Goal: Task Accomplishment & Management: Manage account settings

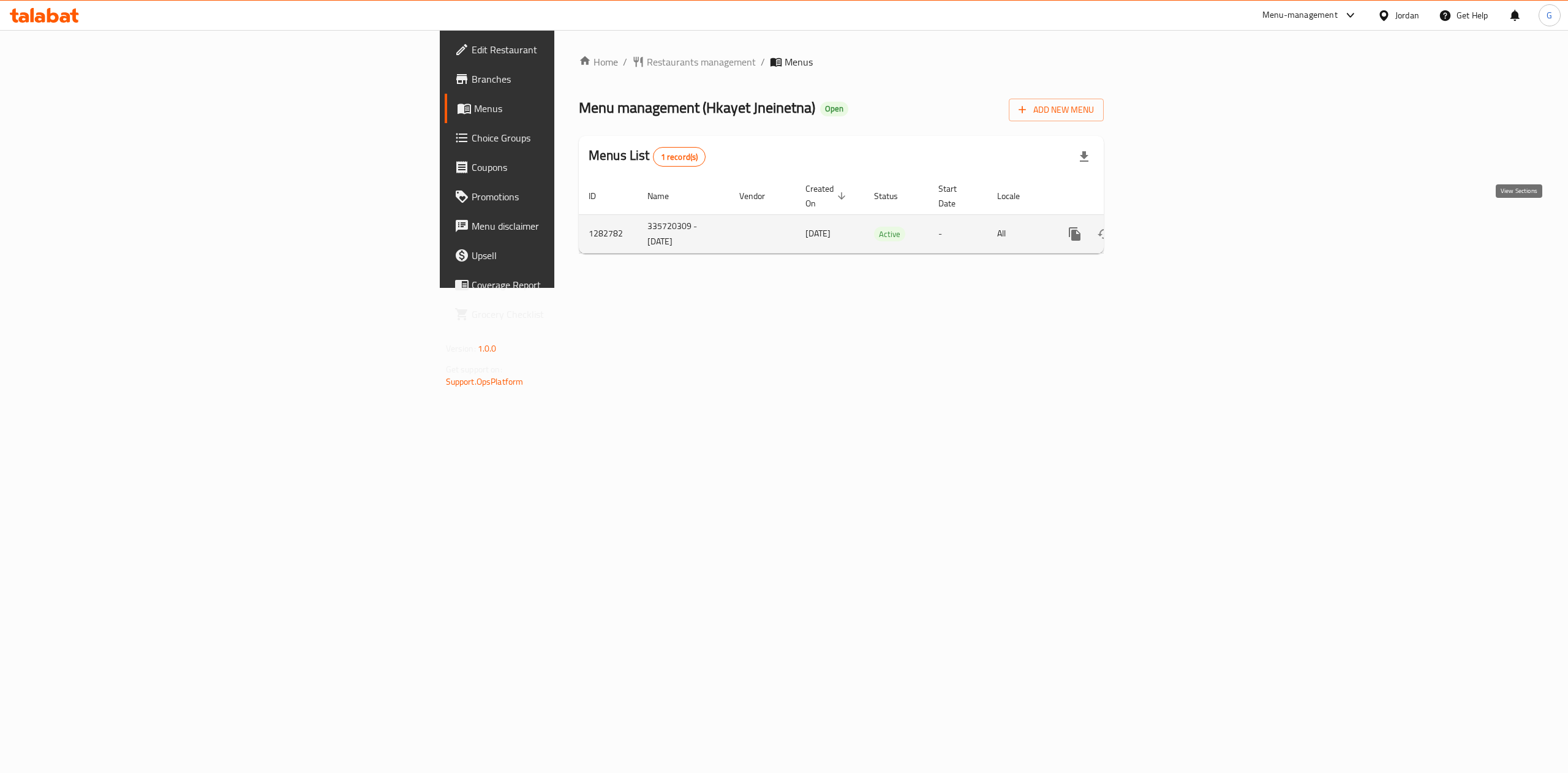
click at [1171, 227] on icon "enhanced table" at bounding box center [1163, 234] width 15 height 15
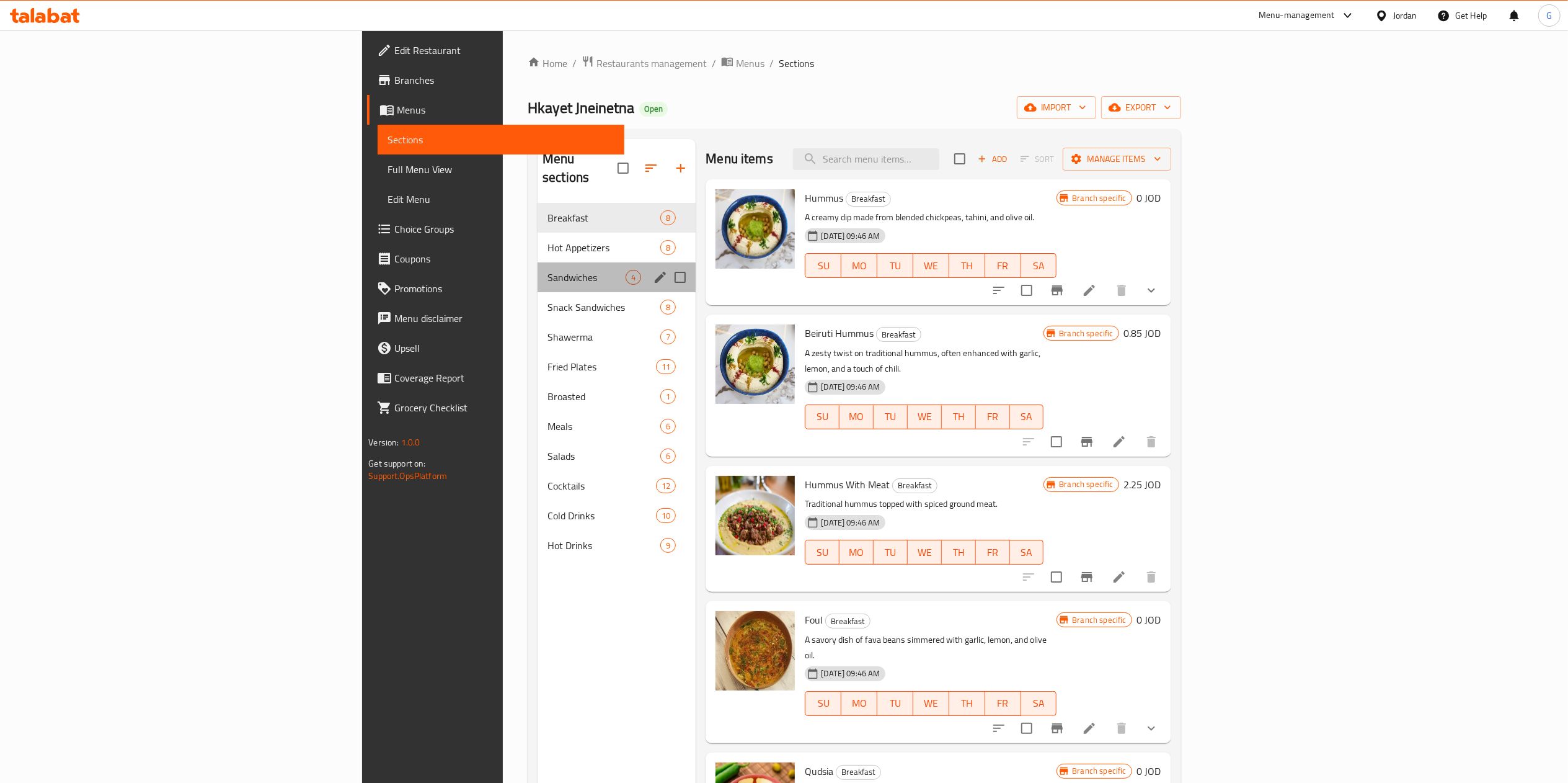
click at [538, 262] on div "Sandwiches 4" at bounding box center [616, 277] width 158 height 30
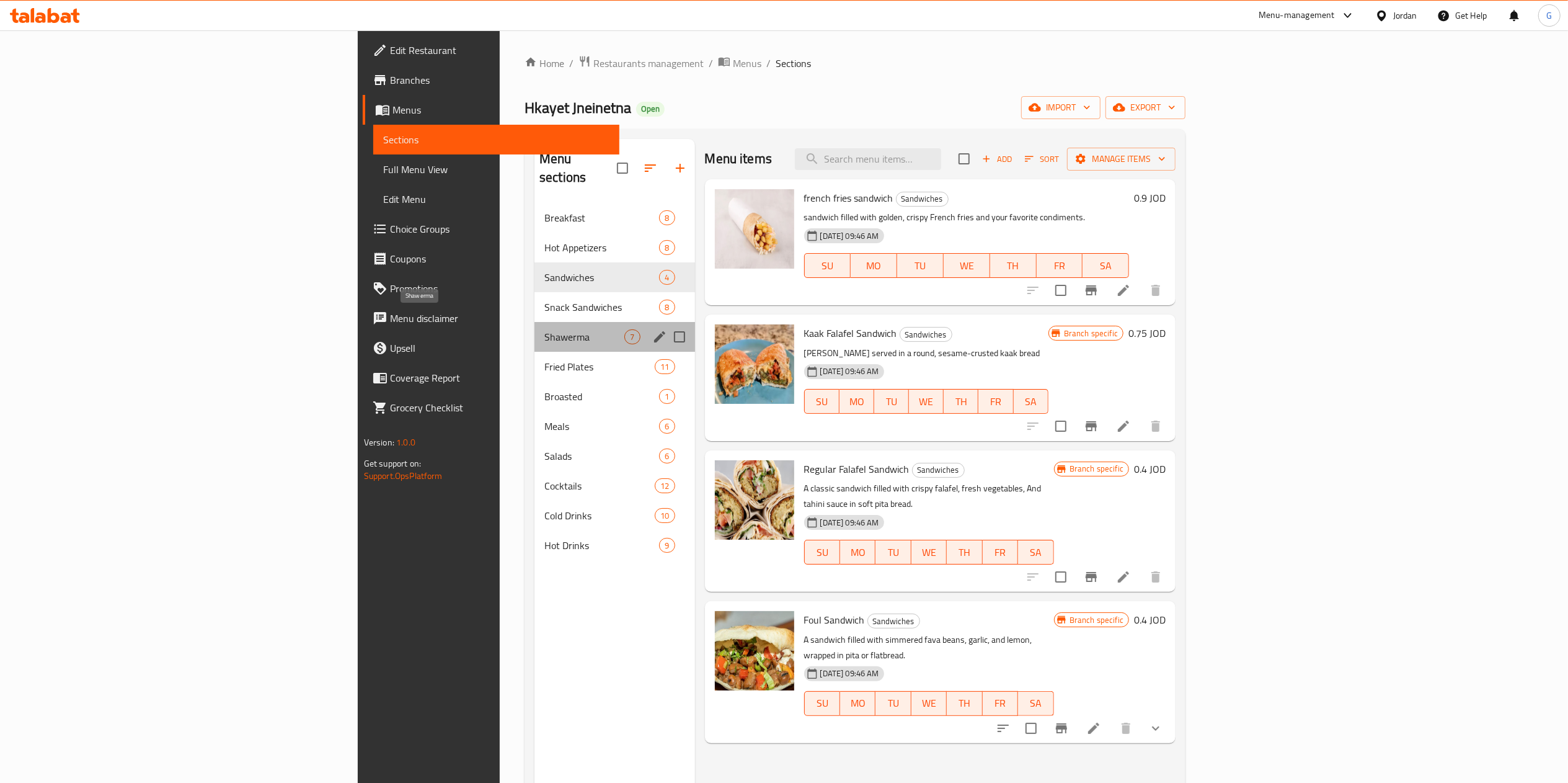
click at [545, 329] on span "Shawerma" at bounding box center [584, 337] width 80 height 15
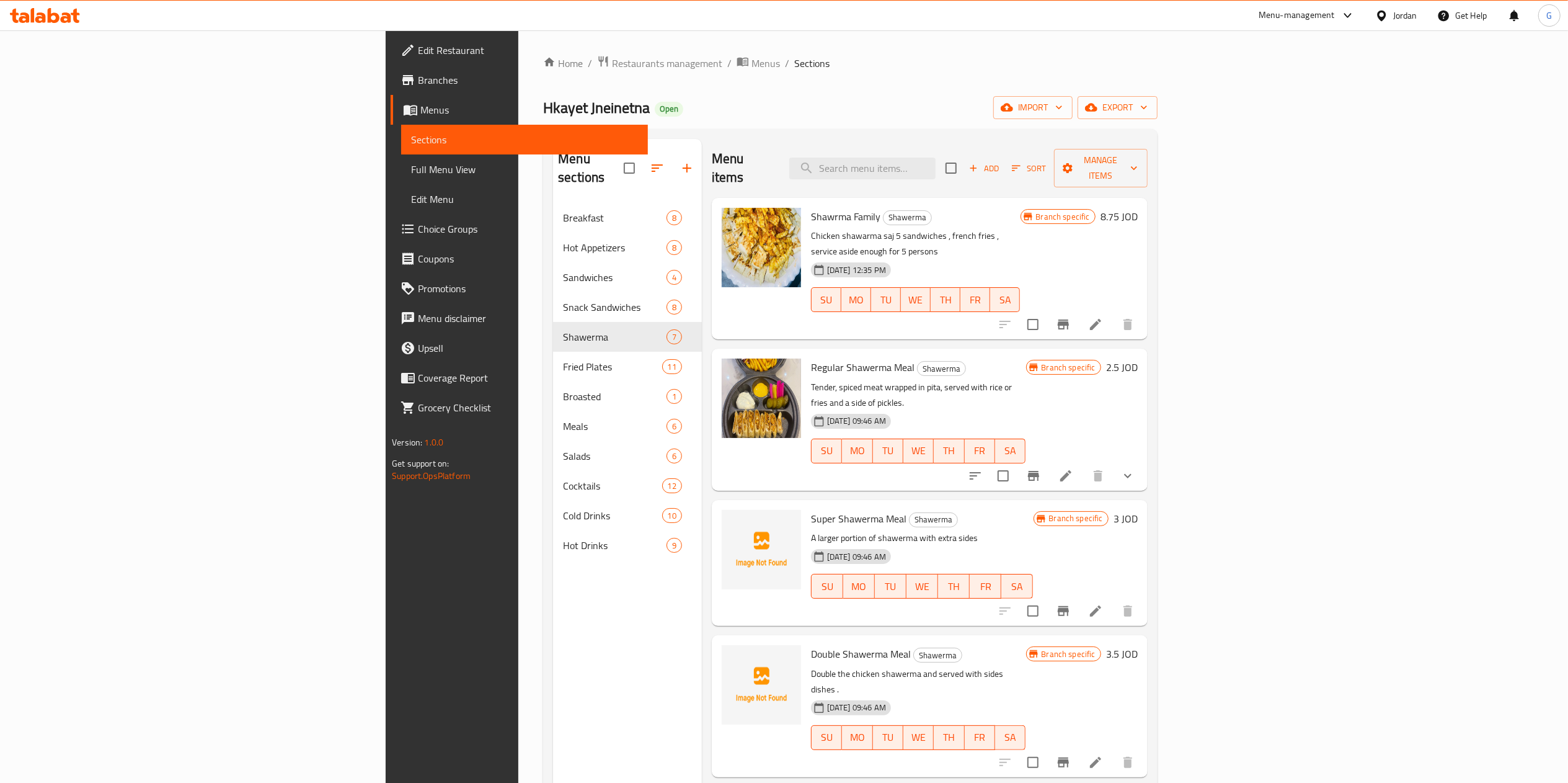
scroll to position [196, 0]
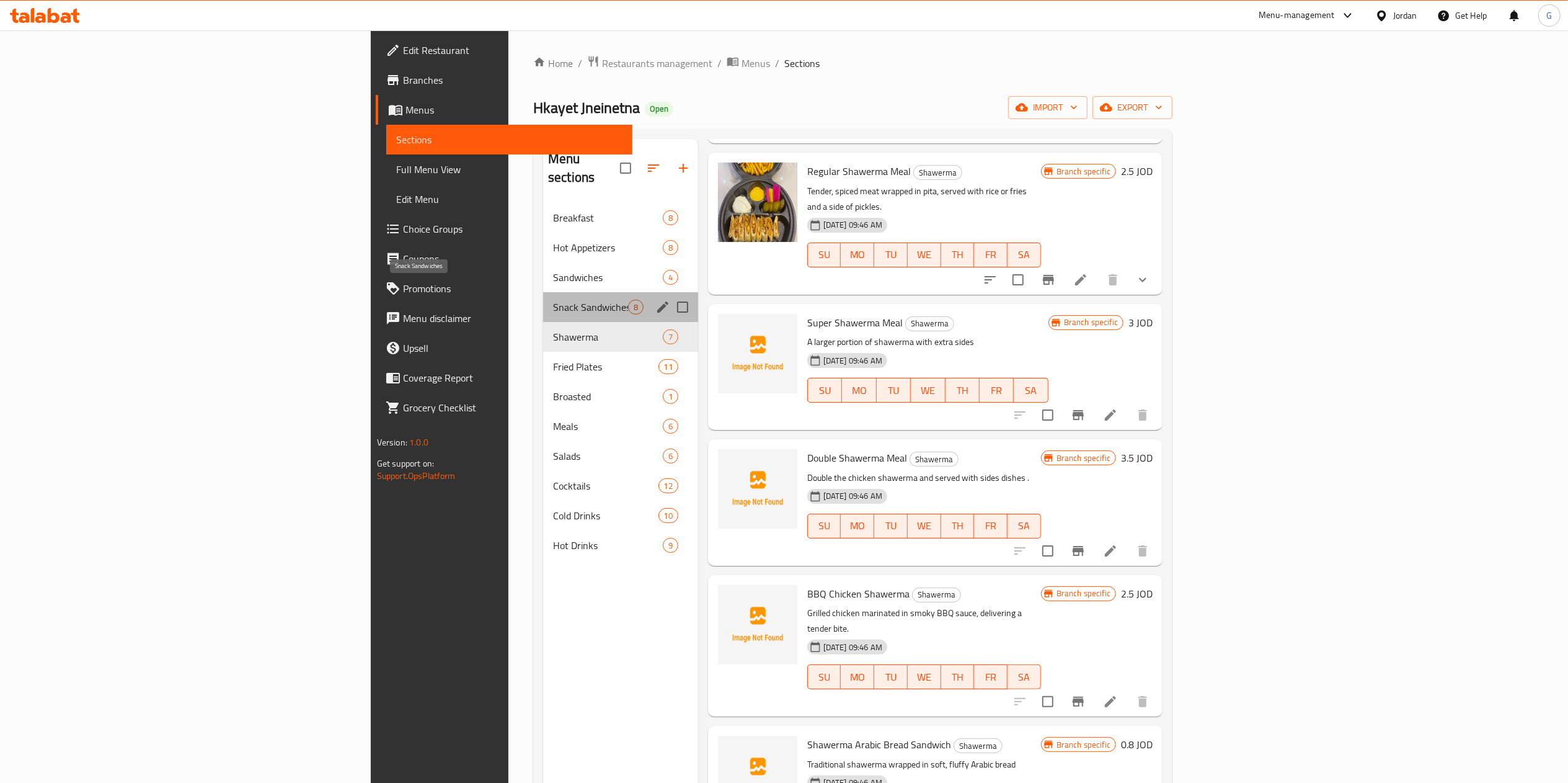
click at [553, 299] on span "Snack Sandwiches" at bounding box center [591, 307] width 75 height 15
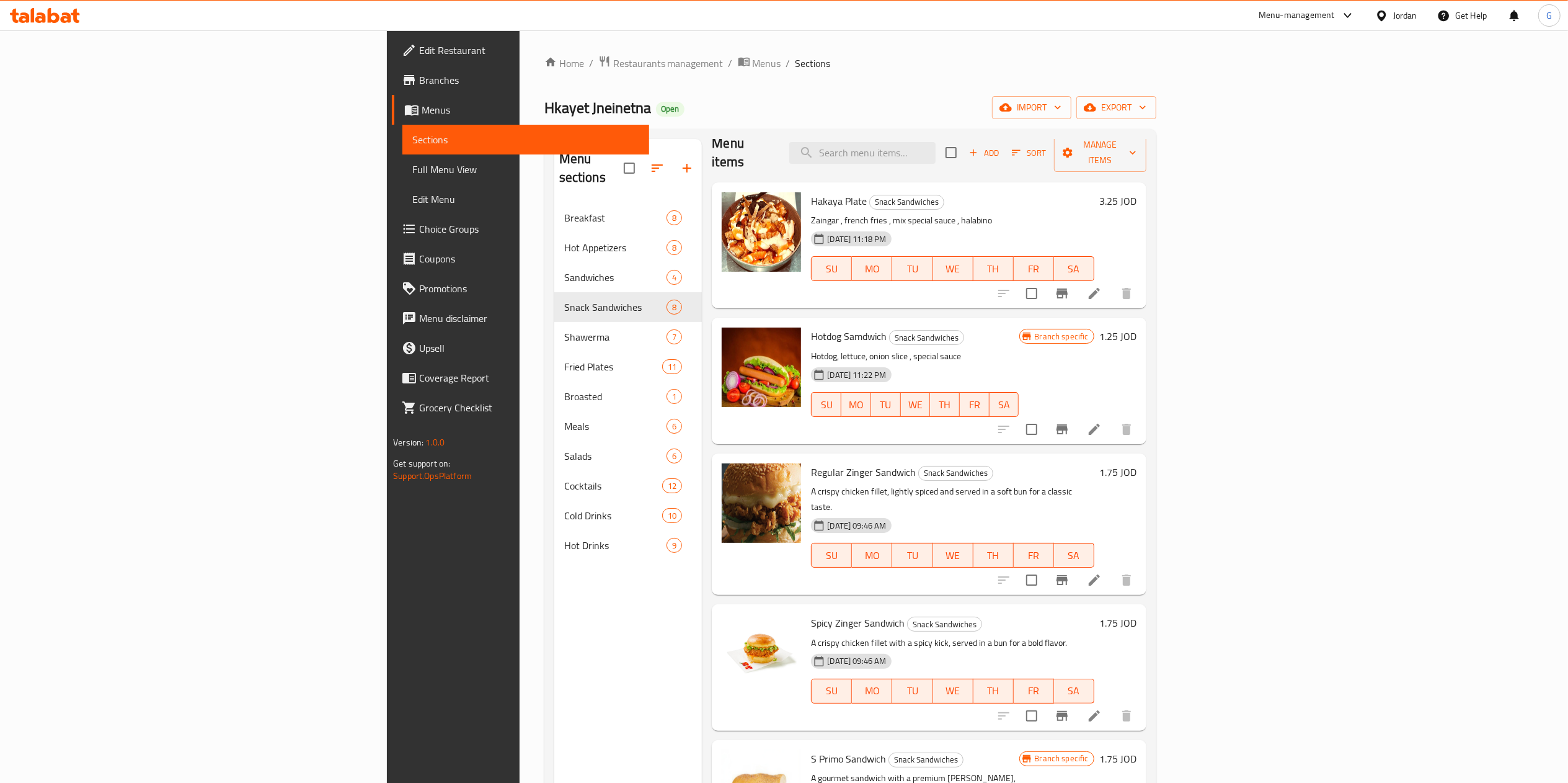
scroll to position [15, 0]
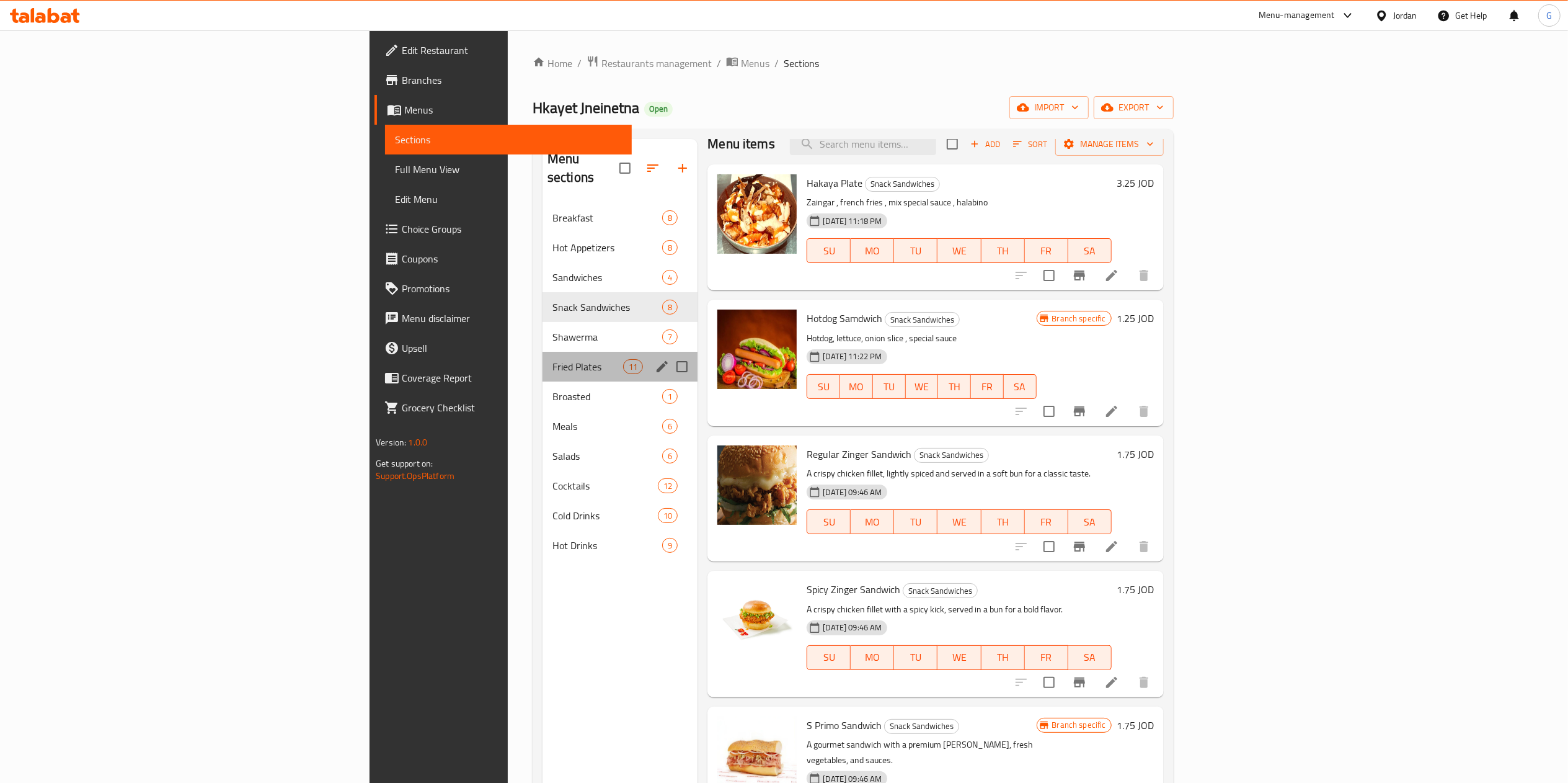
click at [543, 352] on div "Fried Plates 11" at bounding box center [620, 366] width 155 height 30
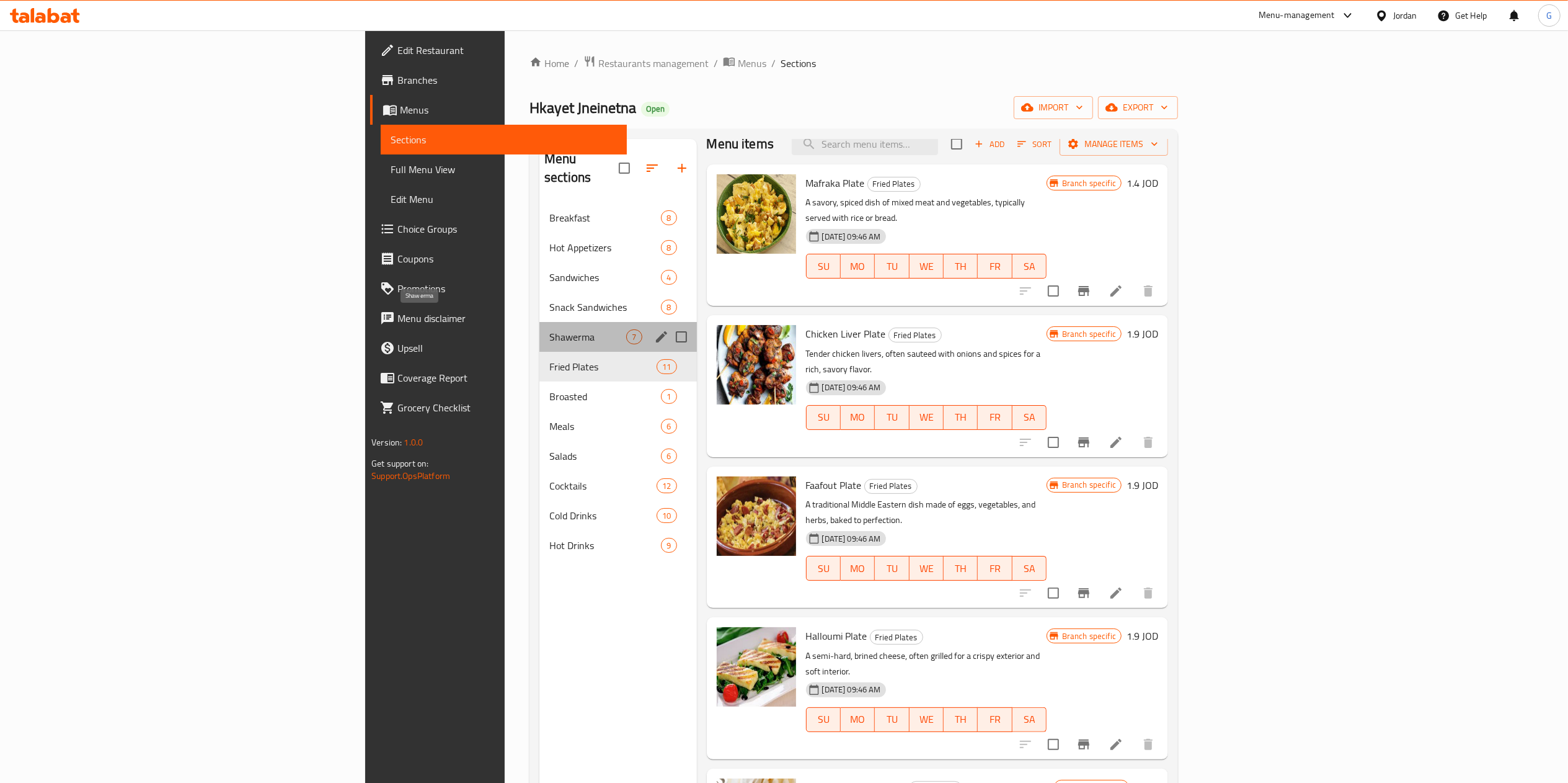
click at [550, 329] on span "Shawerma" at bounding box center [588, 337] width 77 height 15
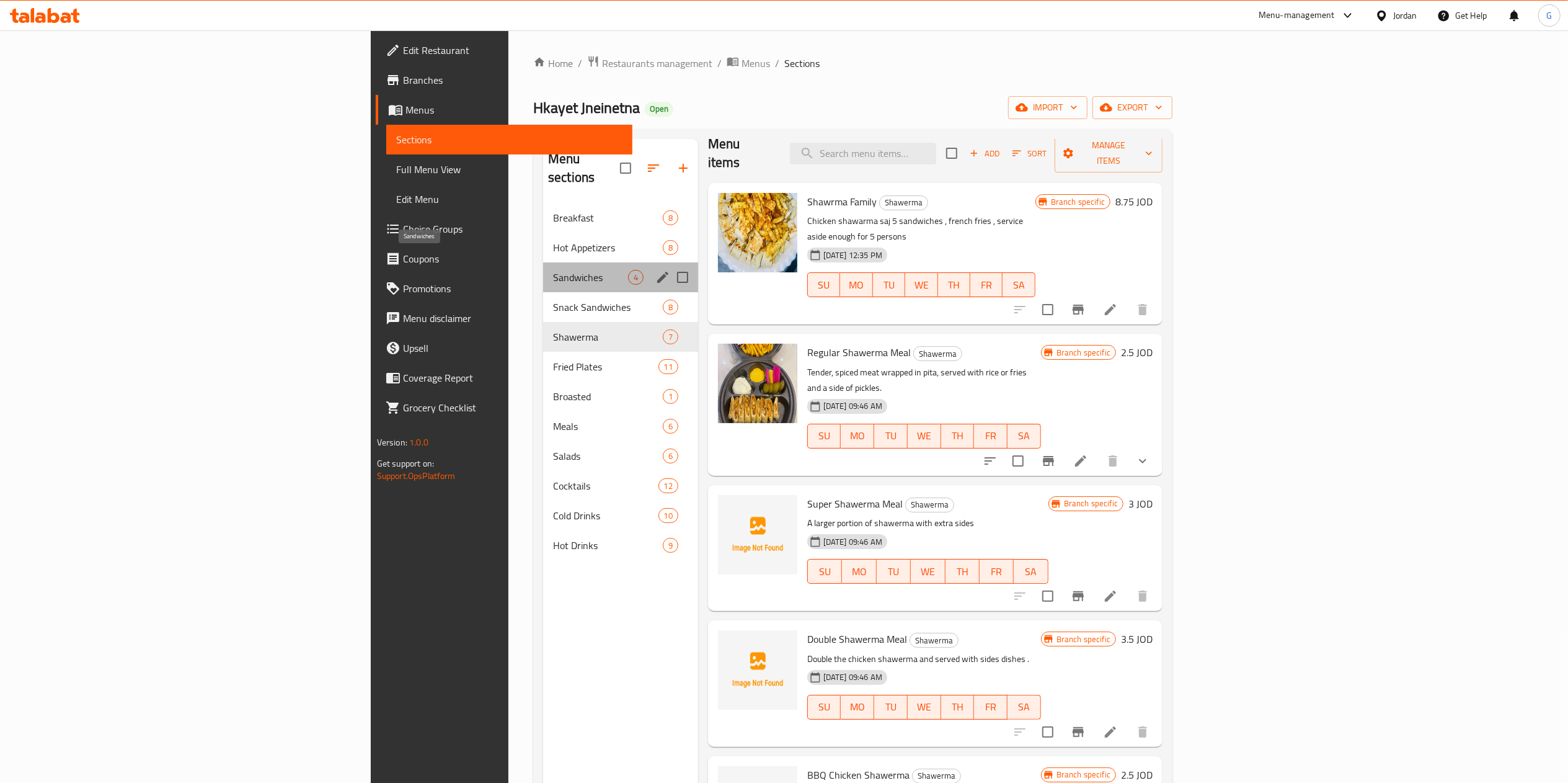
click at [553, 270] on span "Sandwiches" at bounding box center [591, 277] width 75 height 15
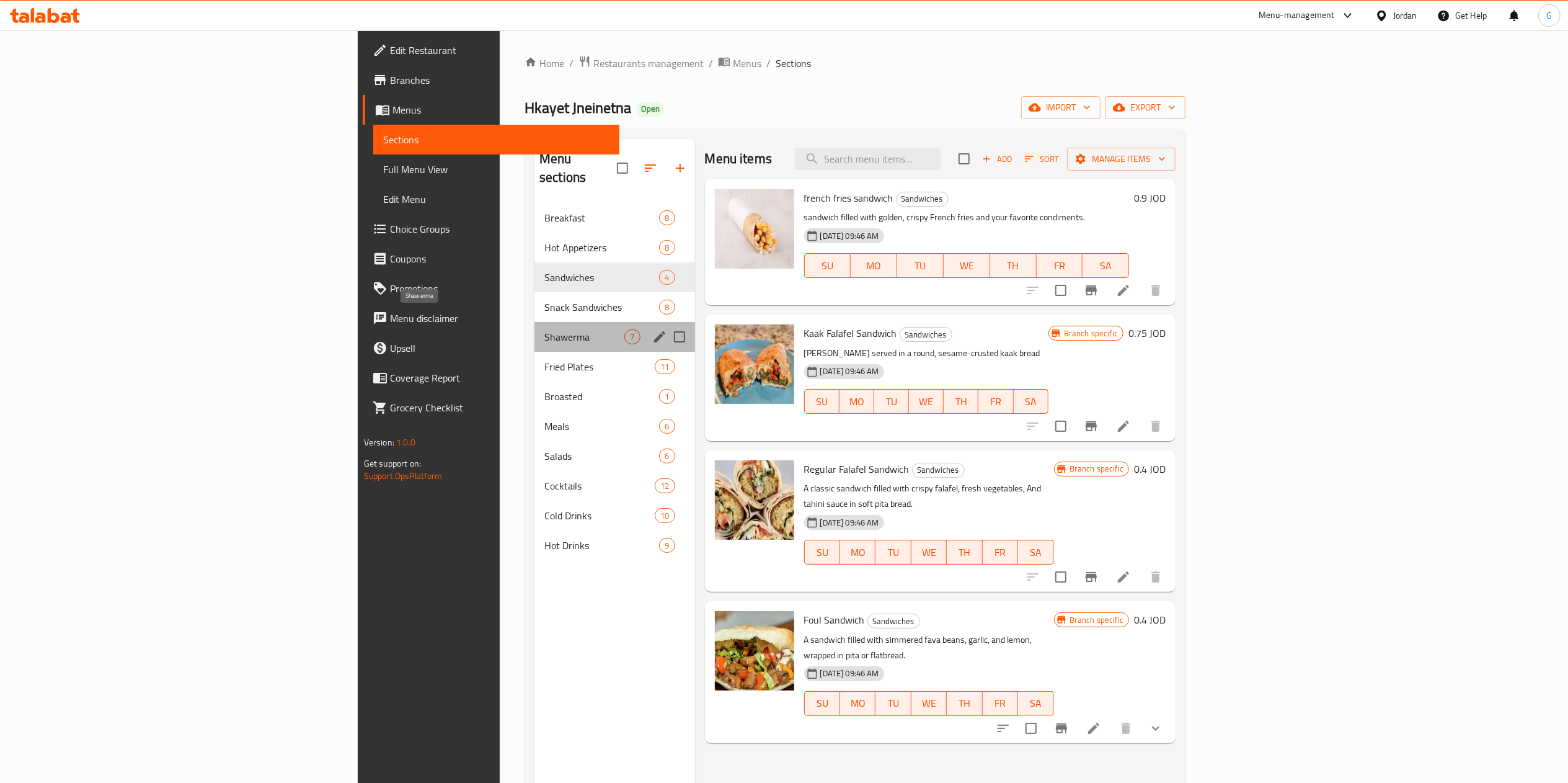
click at [545, 329] on span "Shawerma" at bounding box center [584, 337] width 80 height 15
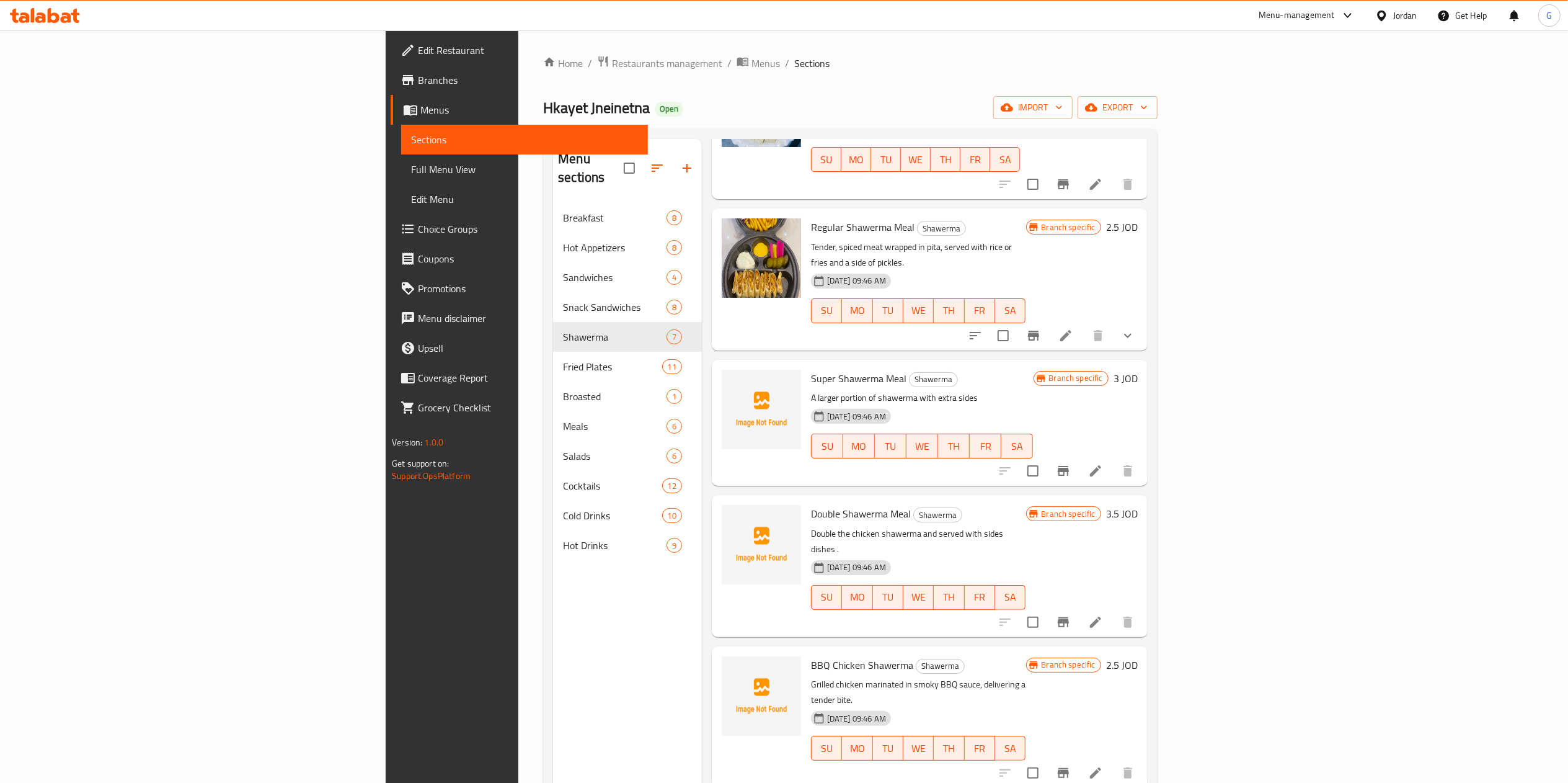
scroll to position [160, 0]
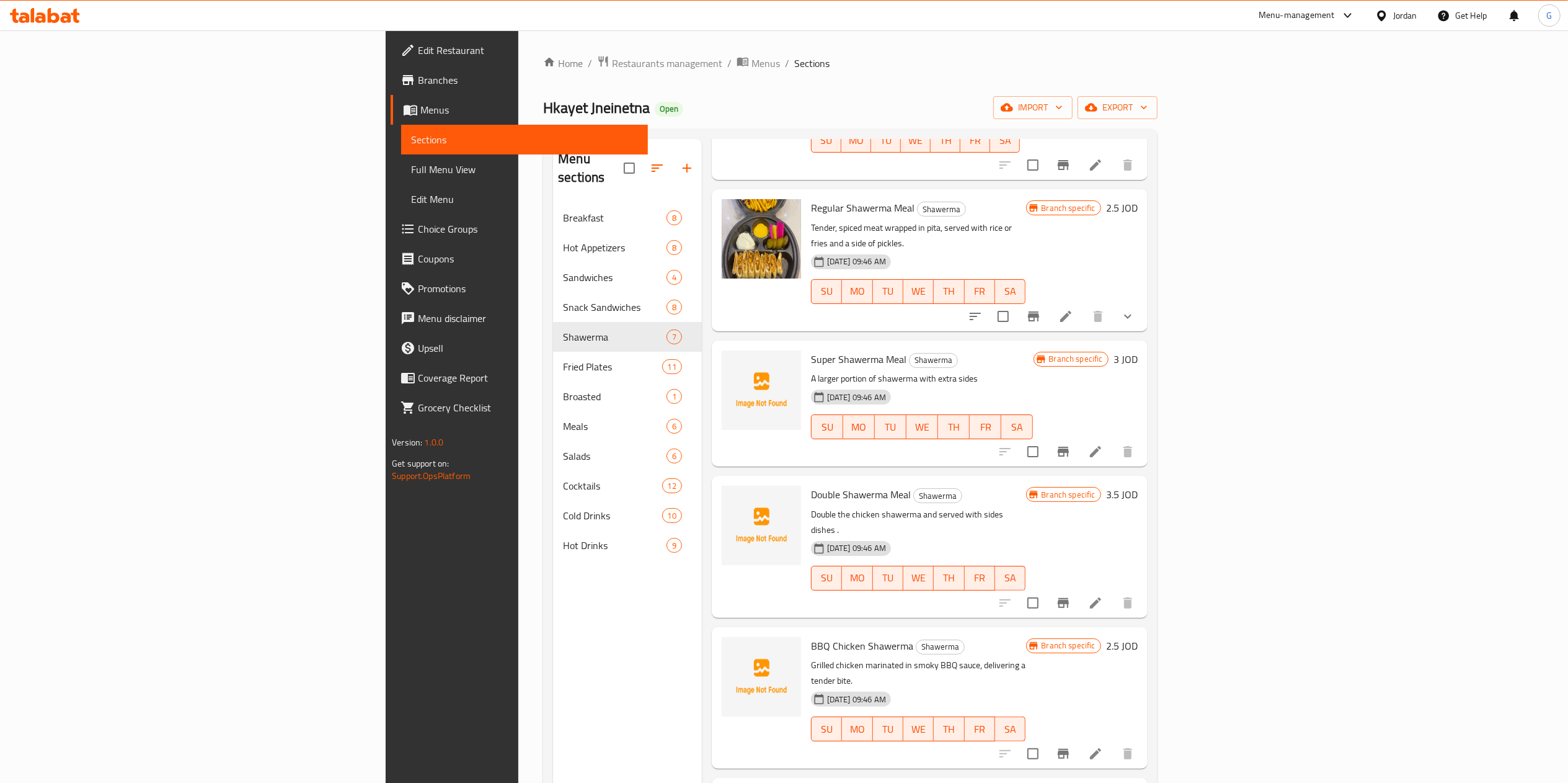
drag, startPoint x: 1553, startPoint y: 501, endPoint x: 1545, endPoint y: 476, distance: 26.2
click at [1182, 476] on div "Home / Restaurants management / Menus / Sections Hkayet Jneinetna Open import e…" at bounding box center [850, 493] width 664 height 926
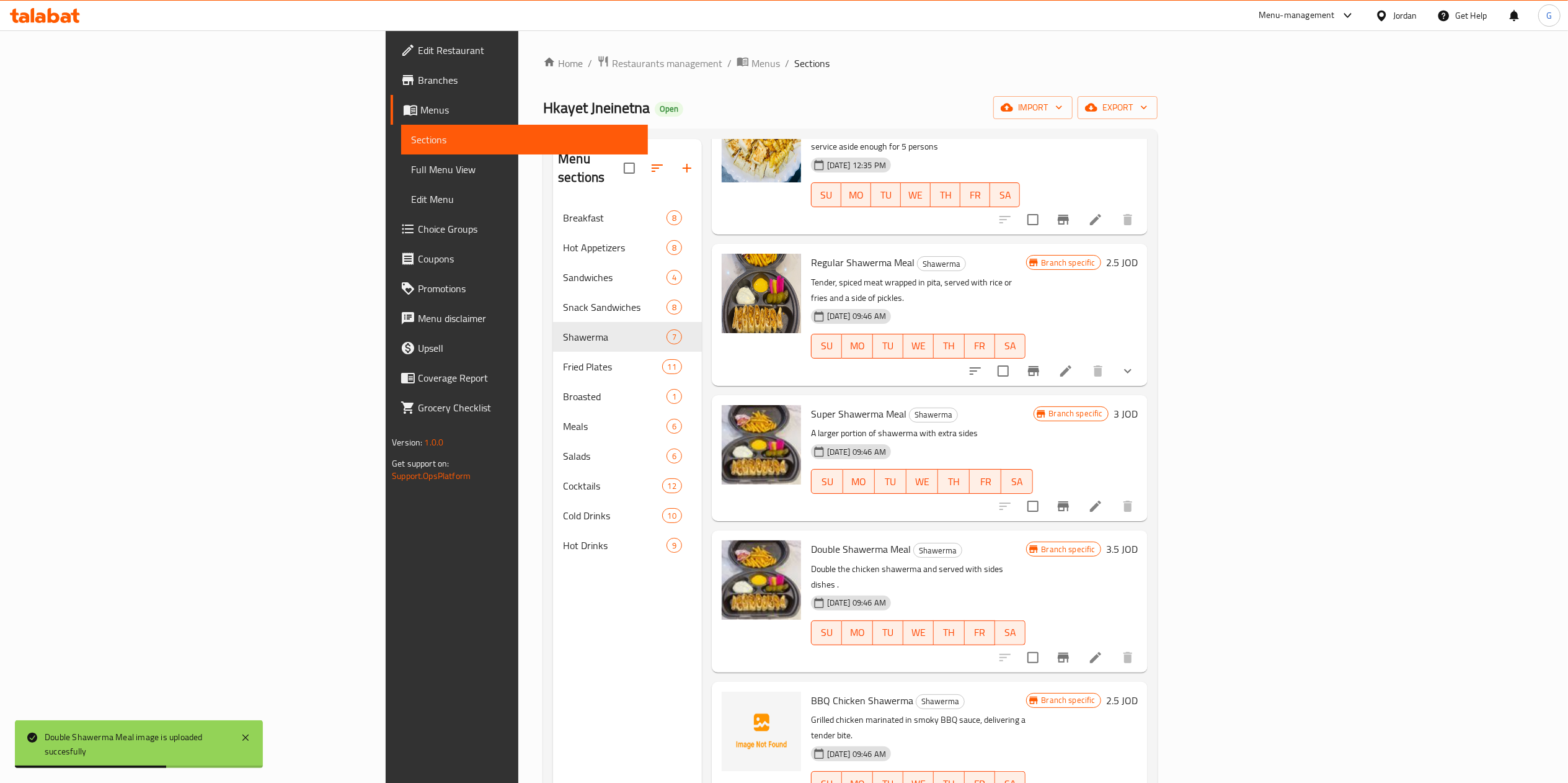
scroll to position [0, 0]
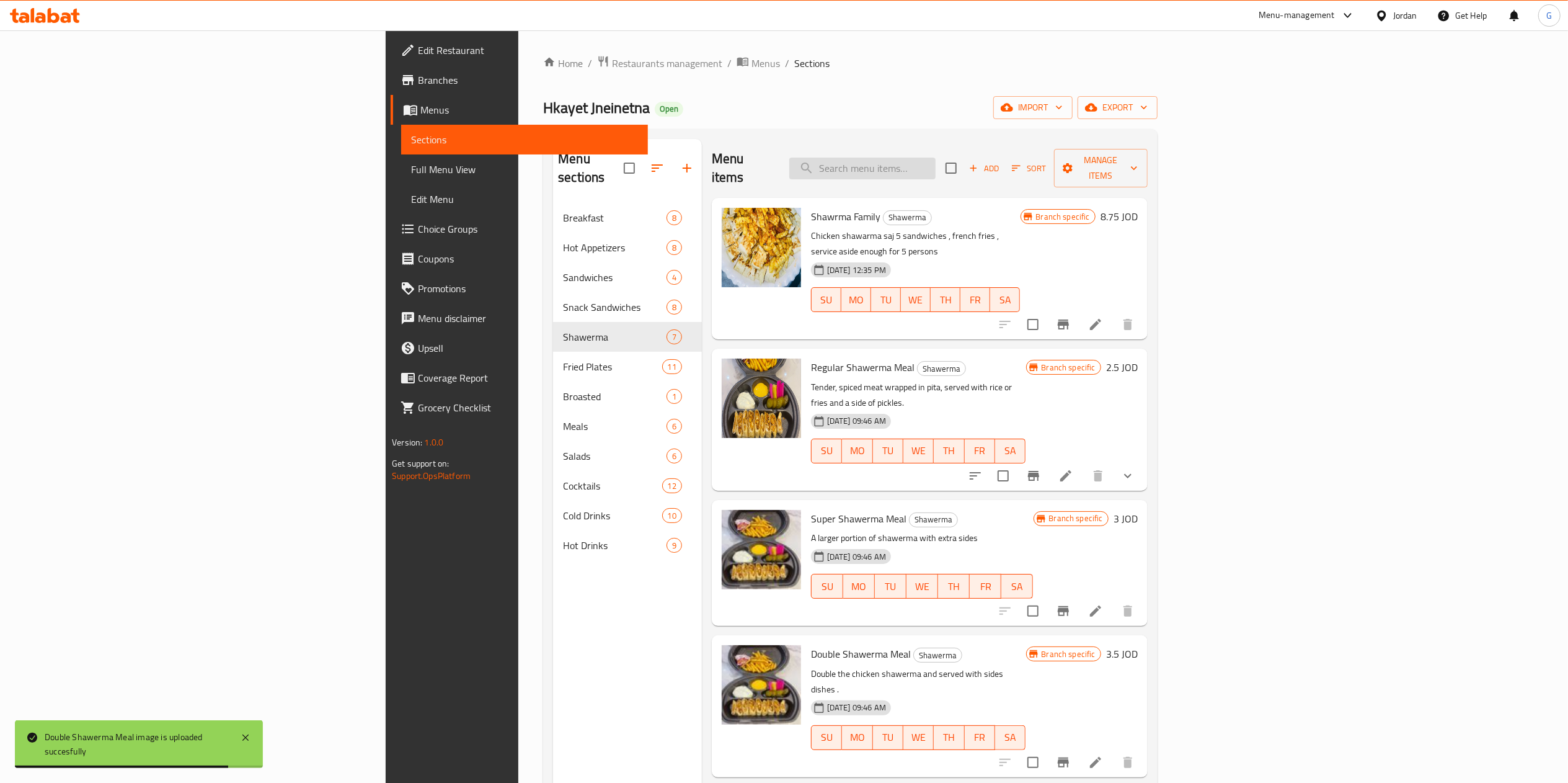
click at [936, 160] on input "search" at bounding box center [862, 168] width 146 height 21
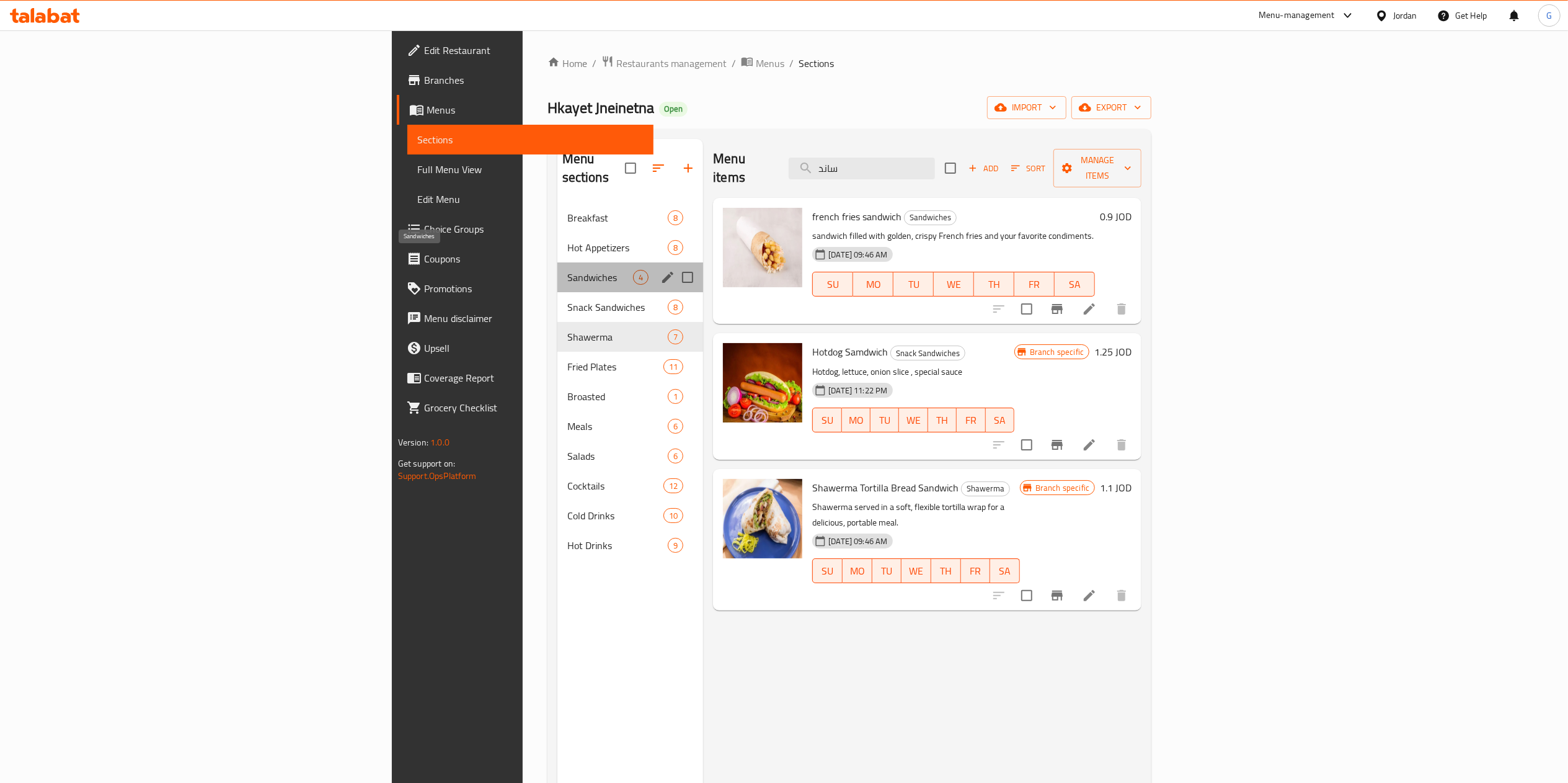
click at [567, 270] on span "Sandwiches" at bounding box center [600, 277] width 66 height 15
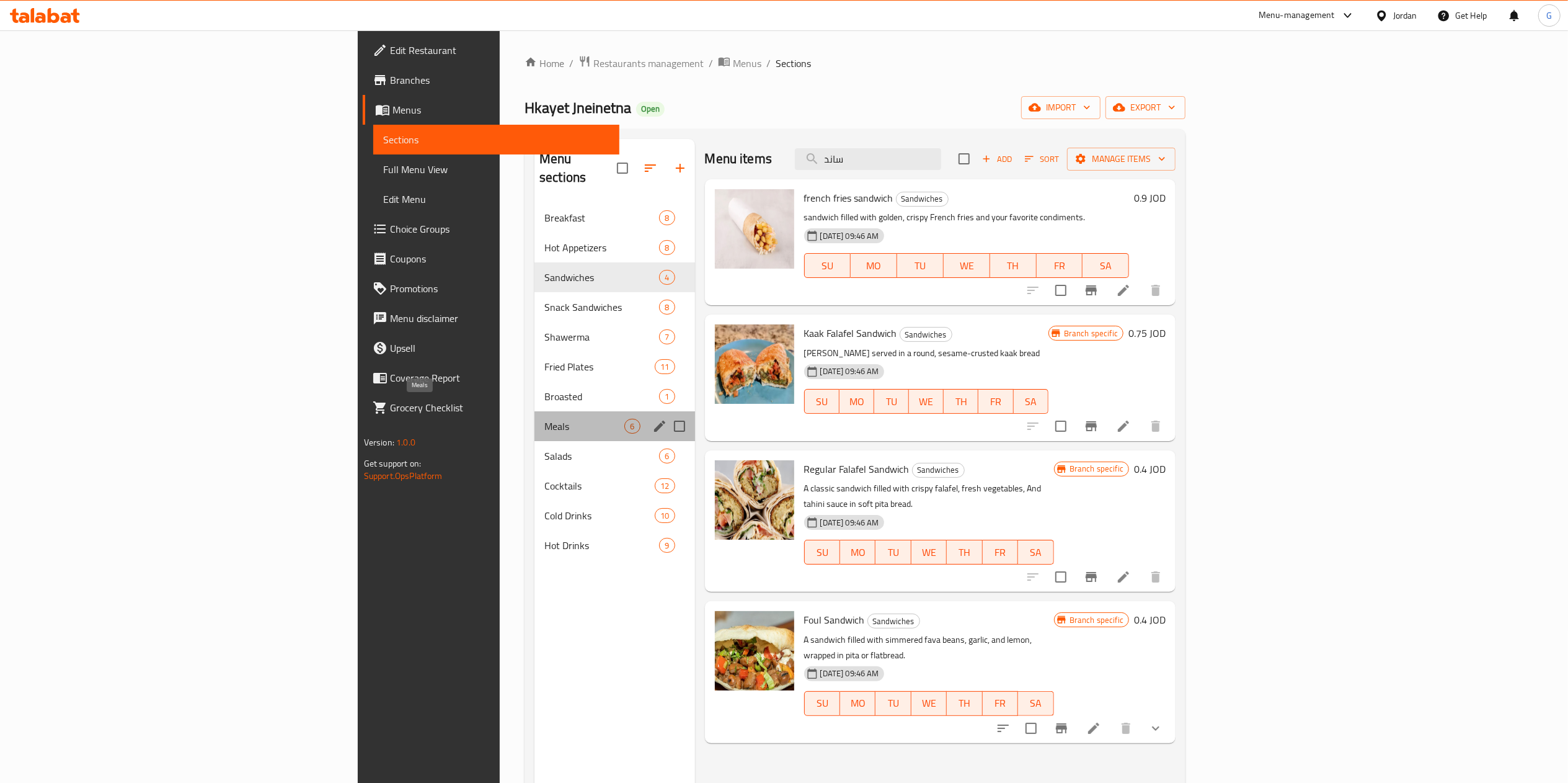
click at [545, 419] on span "Meals" at bounding box center [584, 426] width 80 height 15
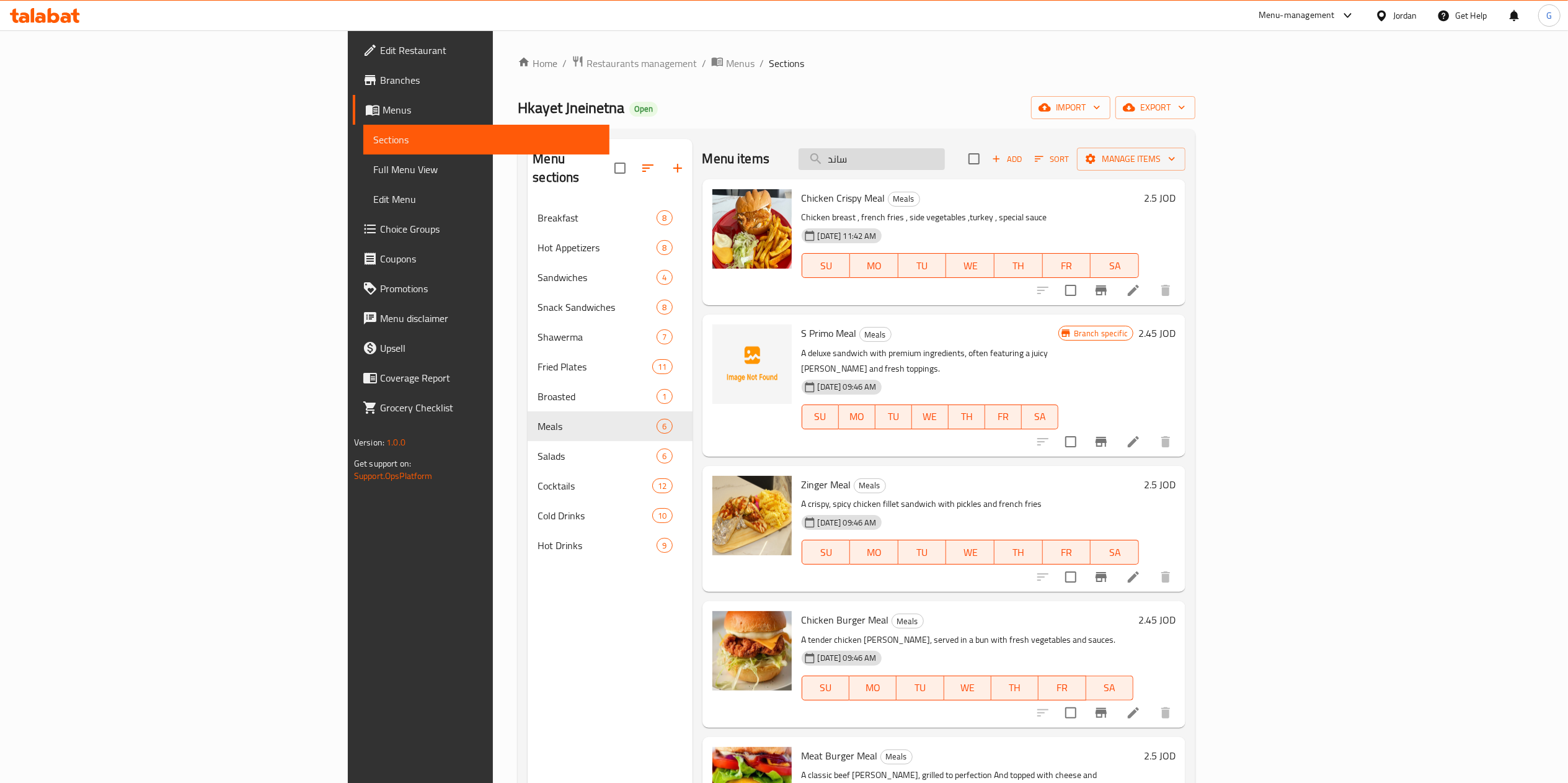
click at [945, 163] on input "ساند" at bounding box center [872, 159] width 146 height 21
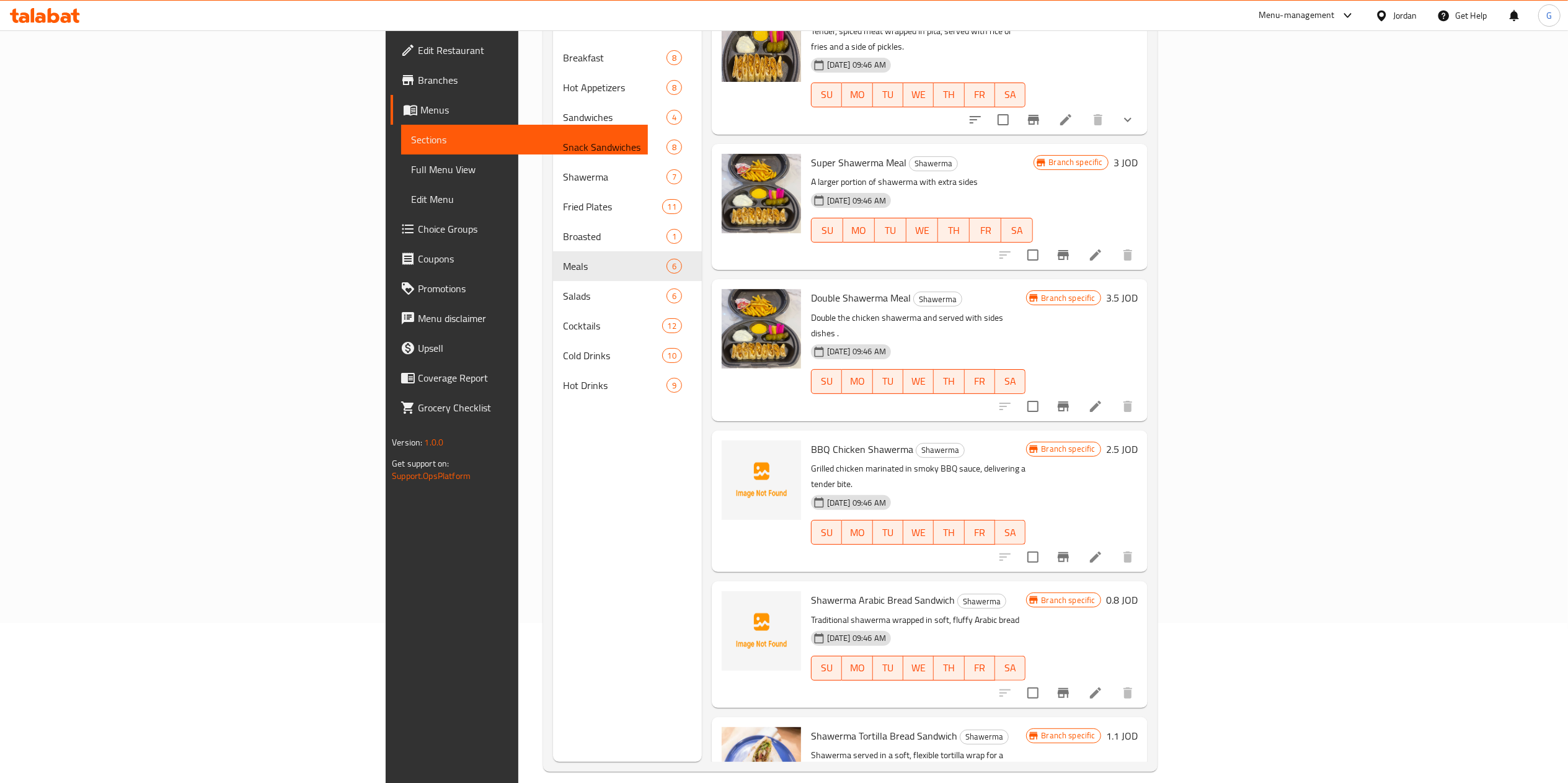
scroll to position [165, 0]
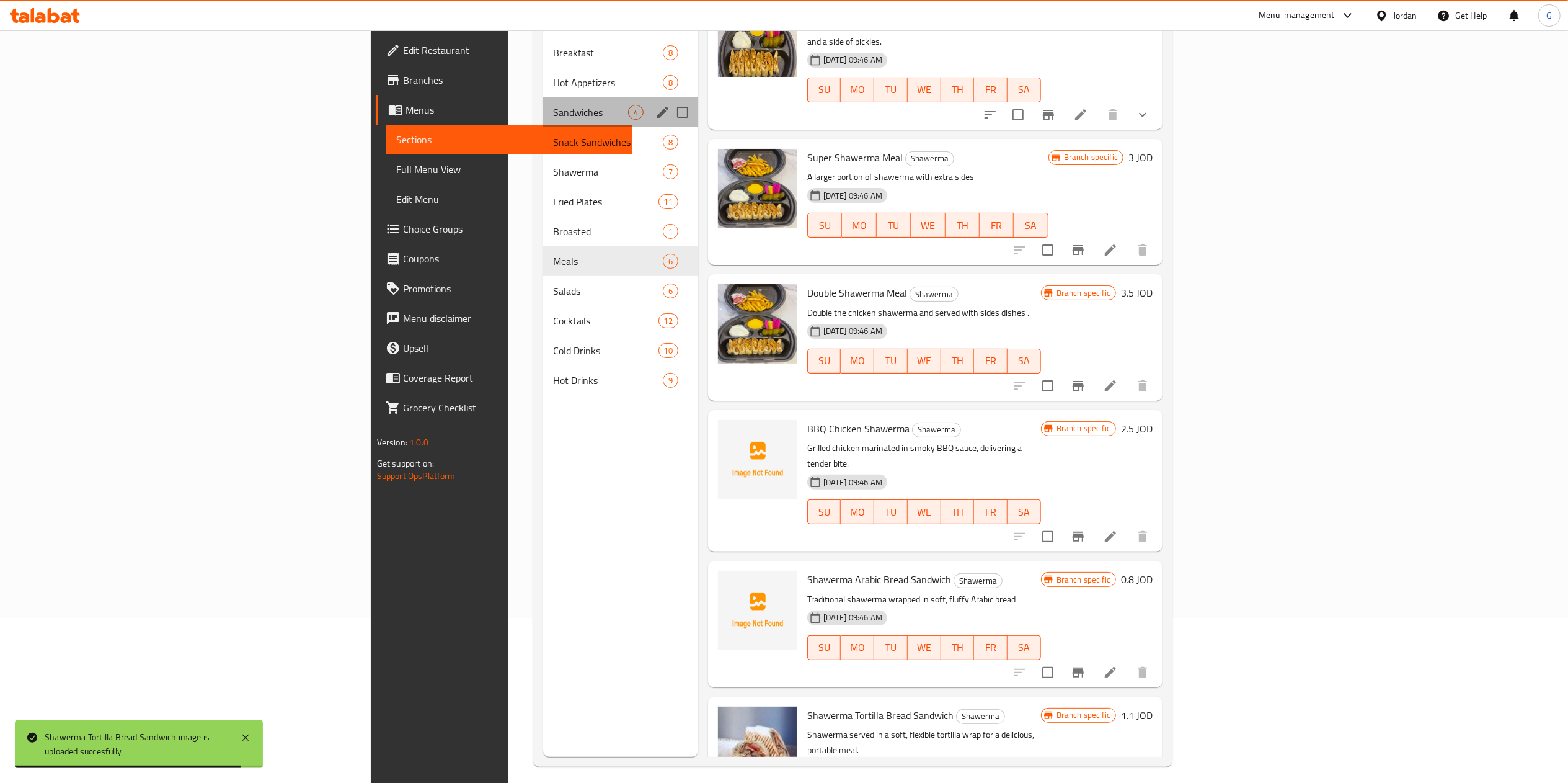
click at [543, 97] on div "Sandwiches 4" at bounding box center [621, 112] width 155 height 30
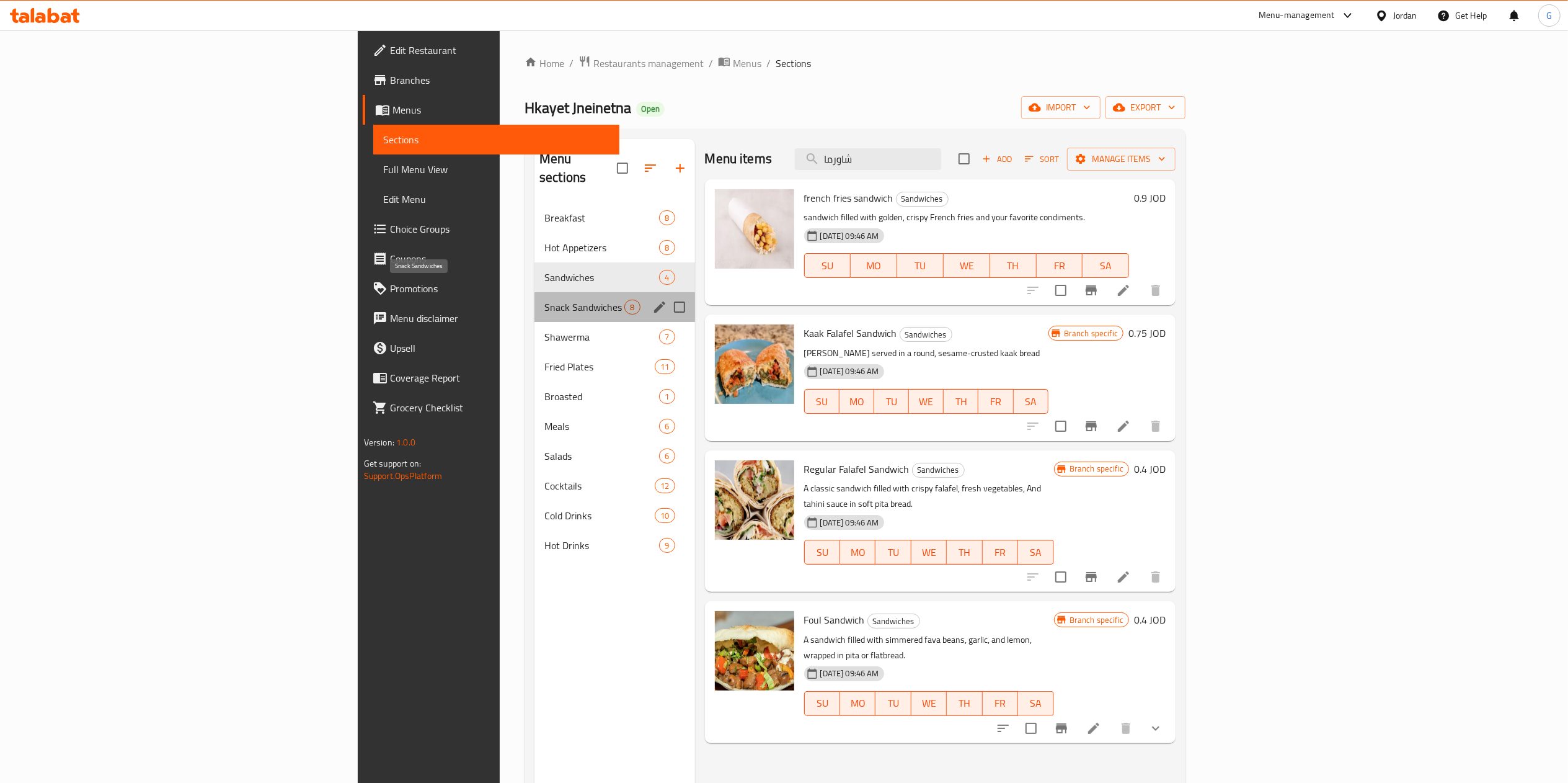
click at [545, 299] on span "Snack Sandwiches" at bounding box center [584, 307] width 80 height 15
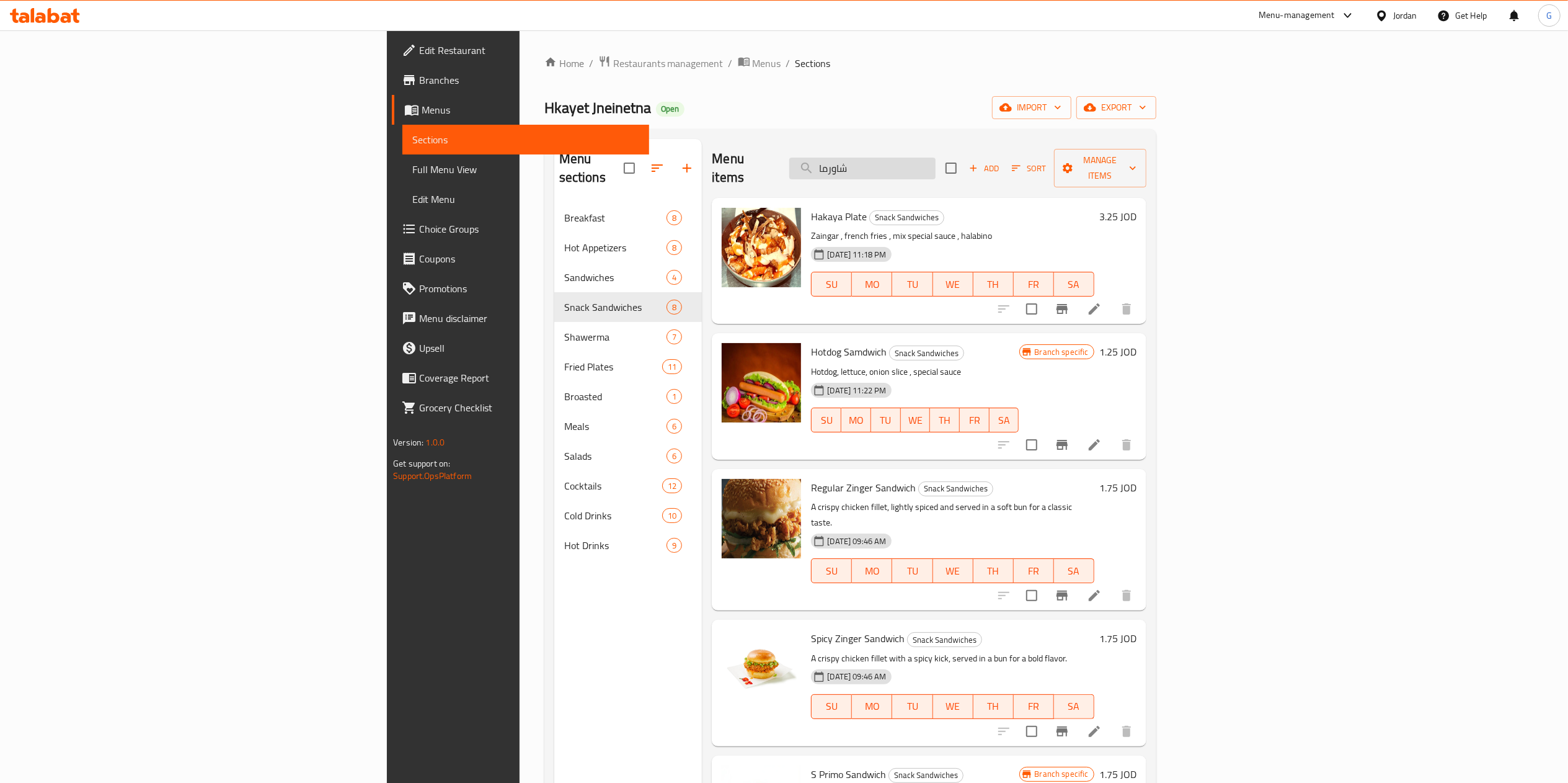
drag, startPoint x: 980, startPoint y: 148, endPoint x: 985, endPoint y: 165, distance: 17.7
click at [985, 165] on div "Menu items شاورما Add Sort Manage items" at bounding box center [928, 168] width 434 height 59
click at [936, 165] on input "شاورما" at bounding box center [862, 168] width 146 height 21
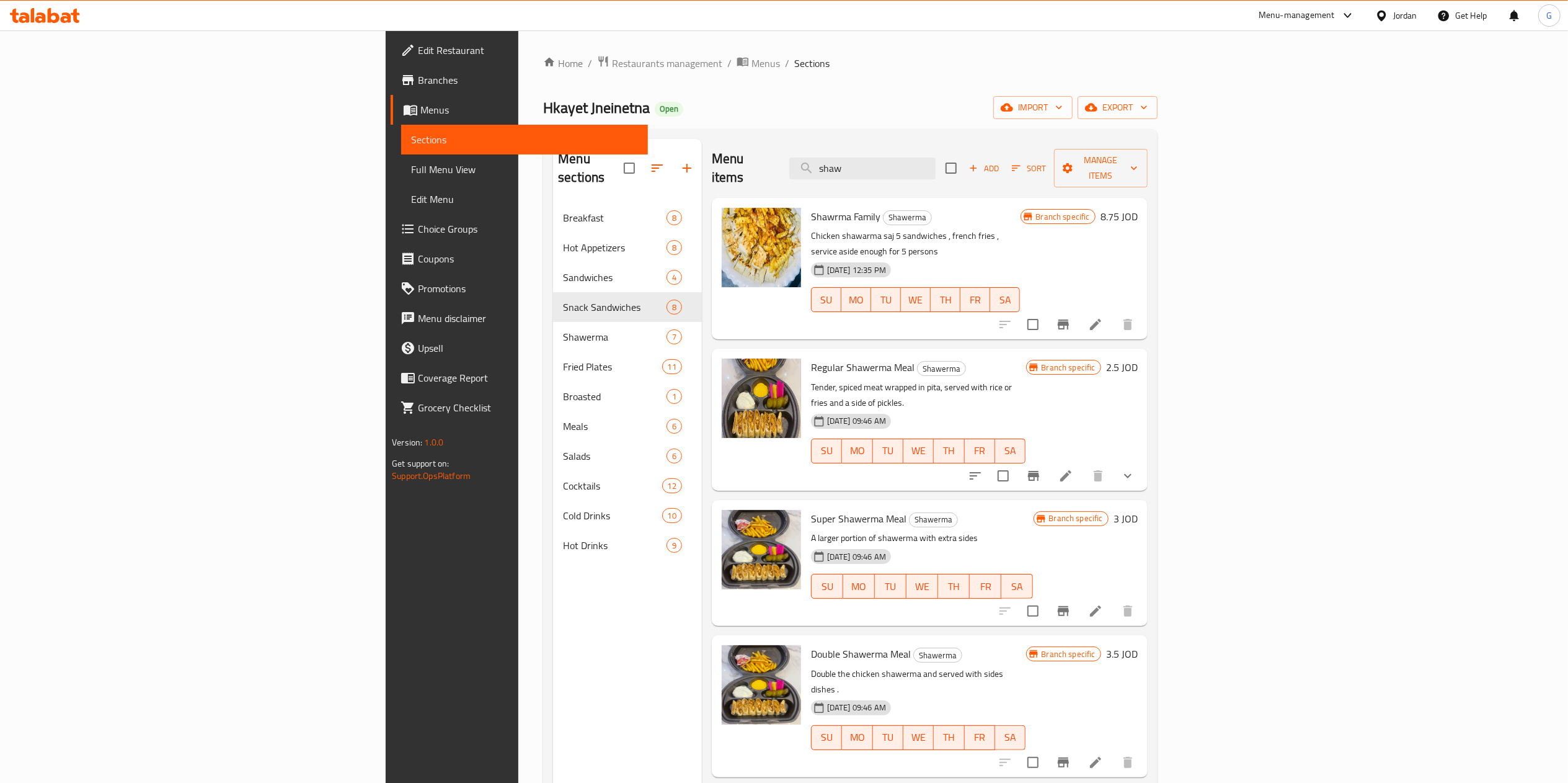
type input "shaw"
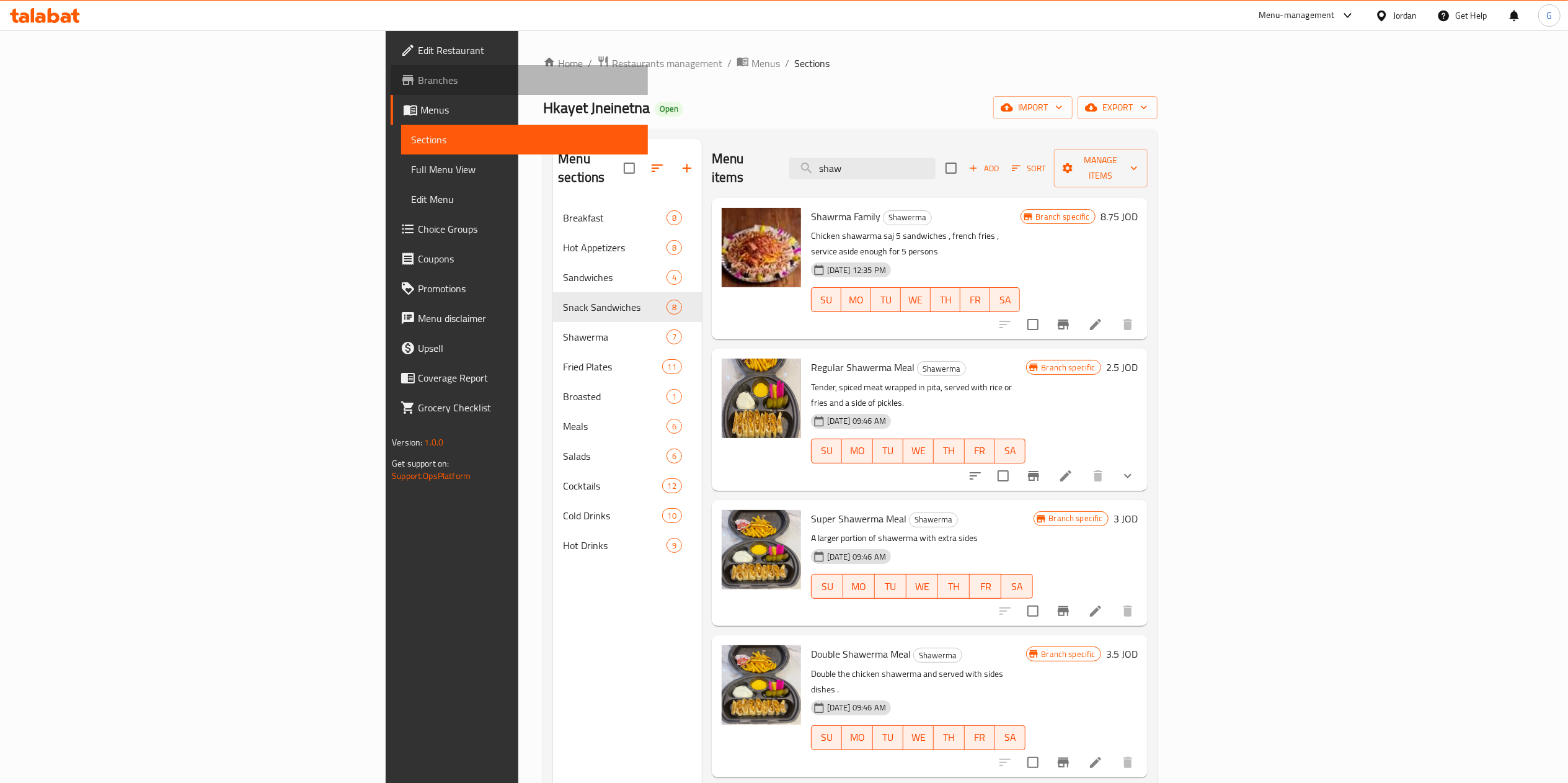
click at [418, 86] on span "Branches" at bounding box center [527, 80] width 219 height 15
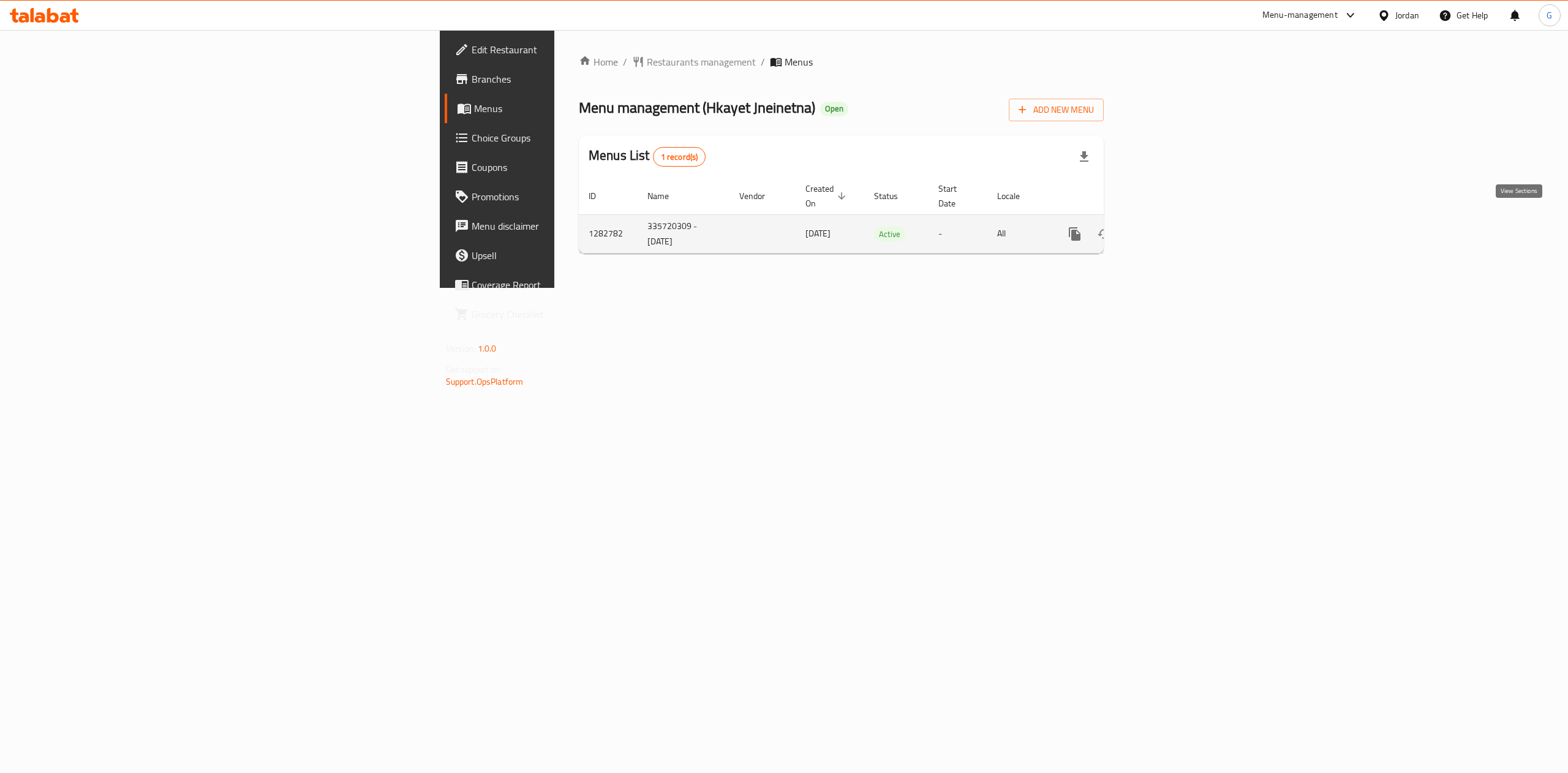
click at [1171, 227] on icon "enhanced table" at bounding box center [1163, 234] width 15 height 15
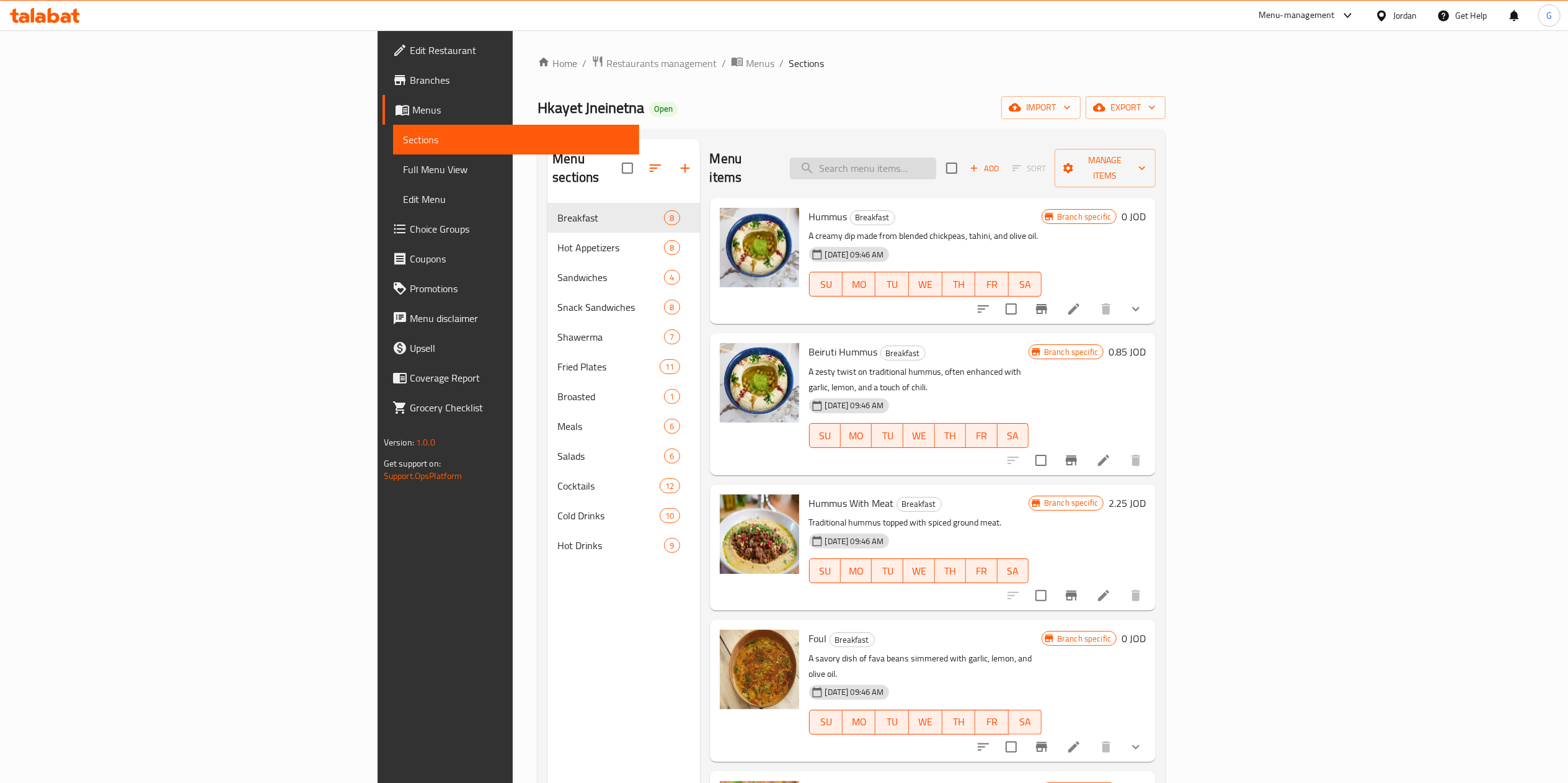
click at [936, 158] on input "search" at bounding box center [863, 168] width 146 height 21
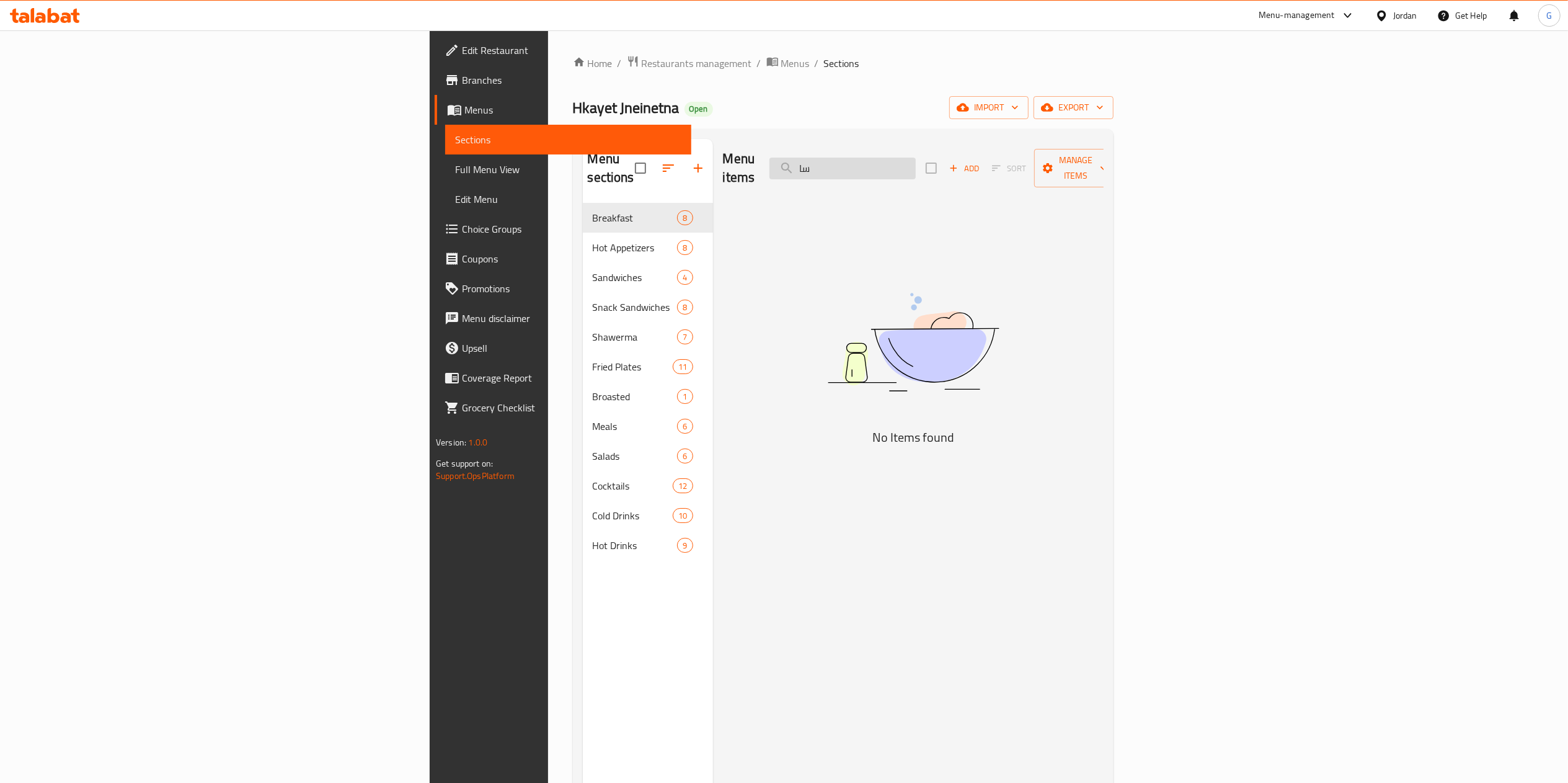
type input "س"
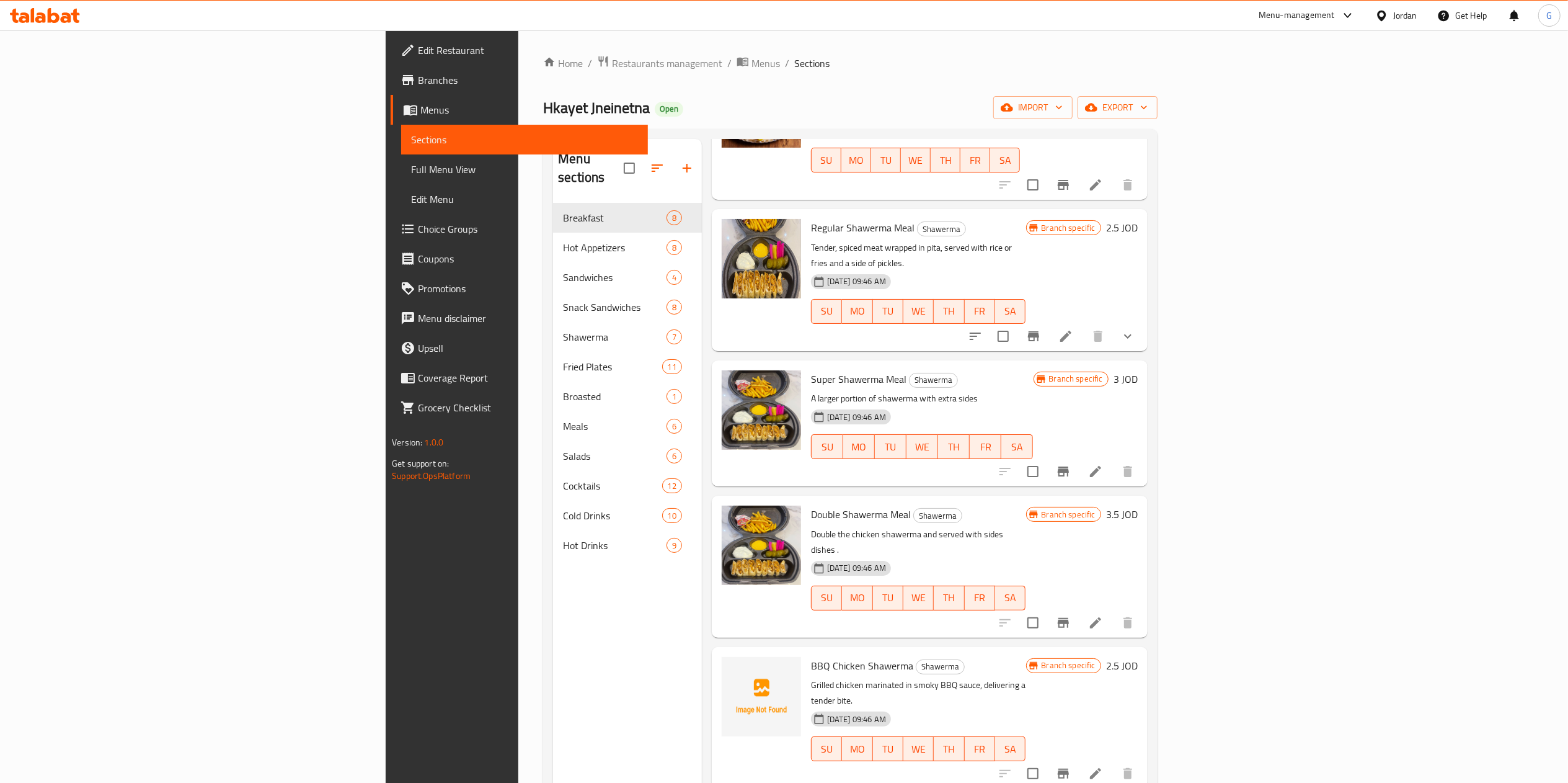
scroll to position [196, 0]
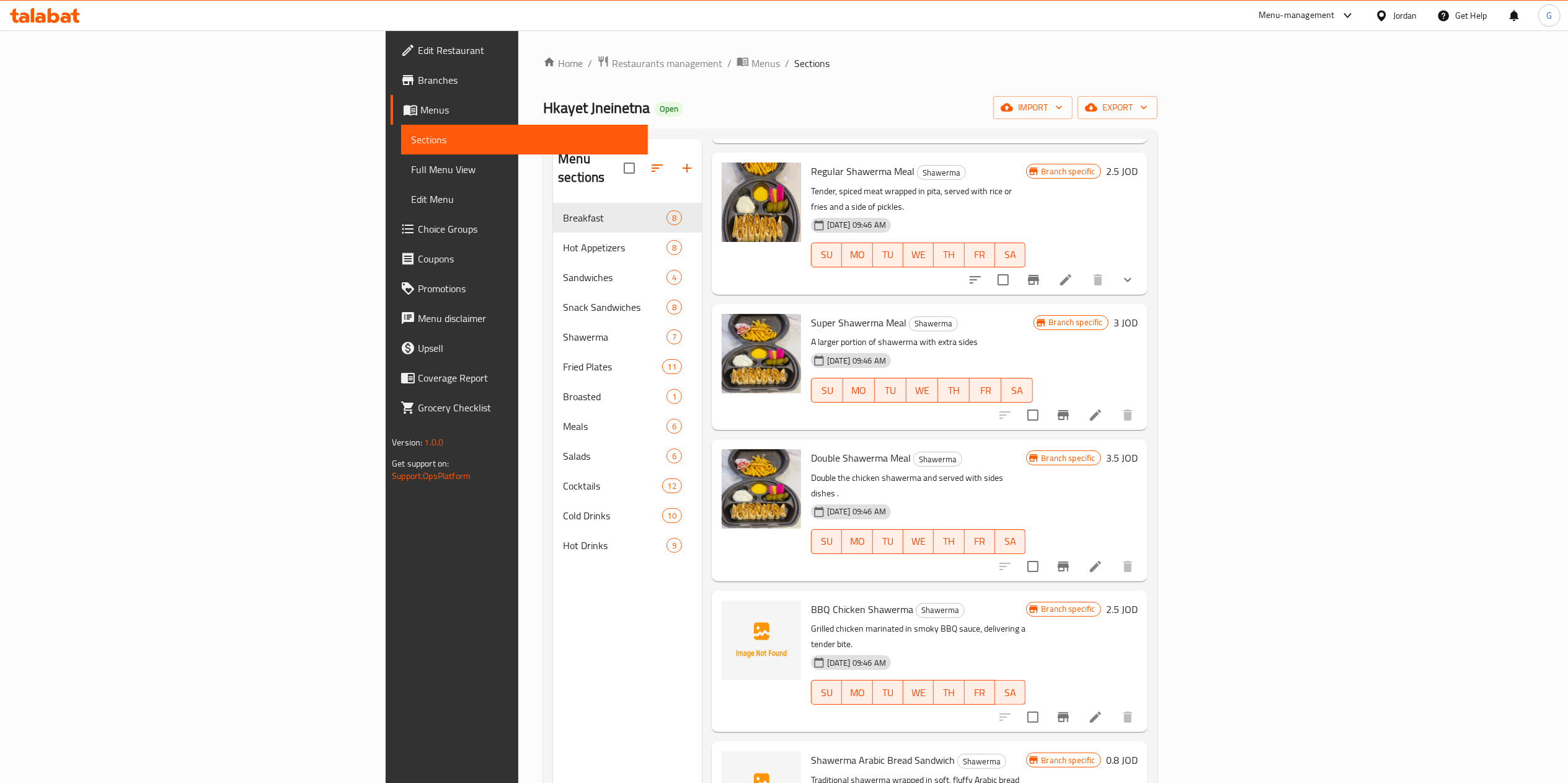
type input "shaw"
click at [833, 750] on span "Shawerma Arabic Bread Sandwich" at bounding box center [883, 760] width 144 height 19
copy h6 "Shawerma Arabic Bread Sandwich"
